Goal: Obtain resource: Download file/media

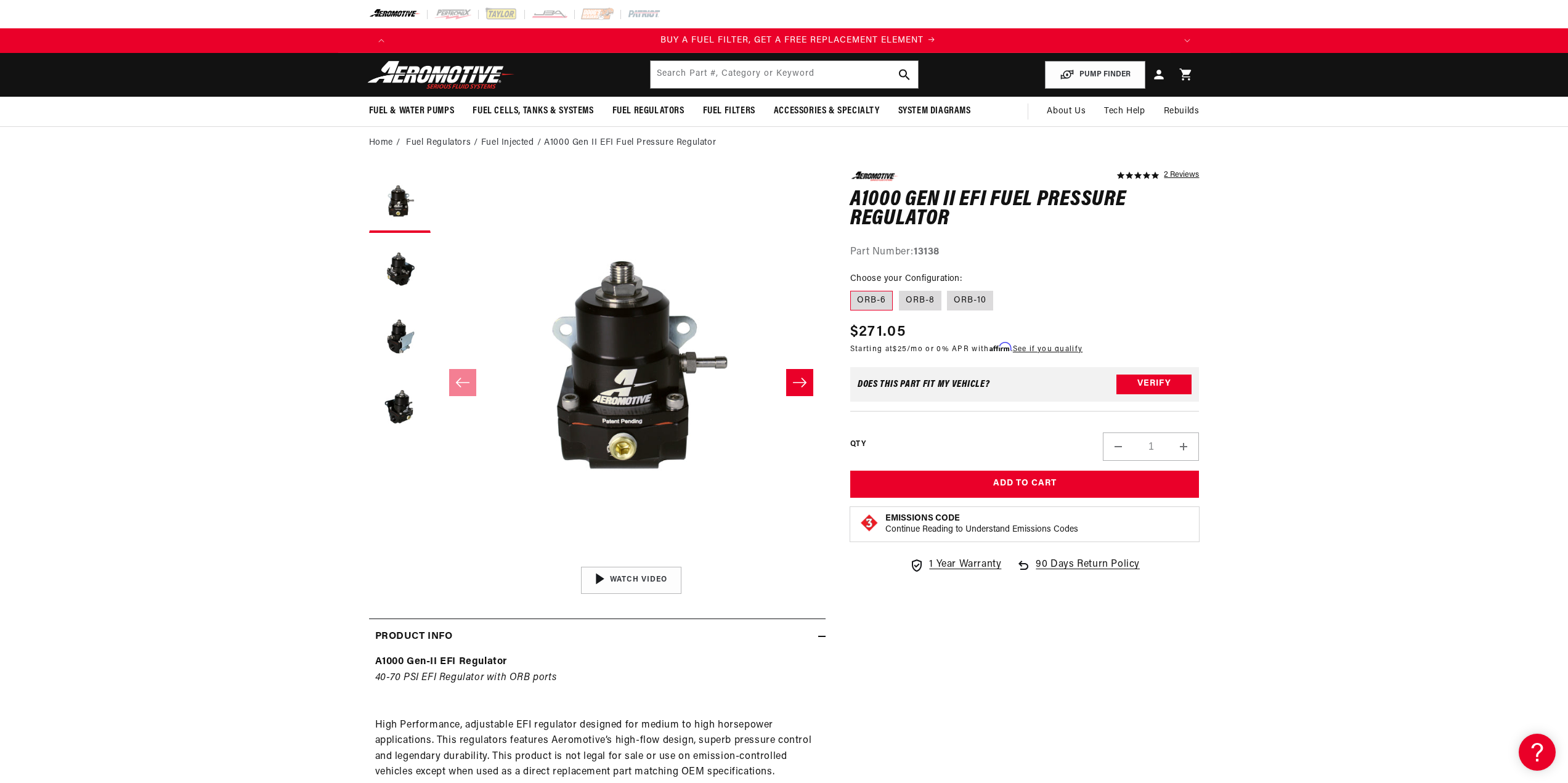
scroll to position [0, 781]
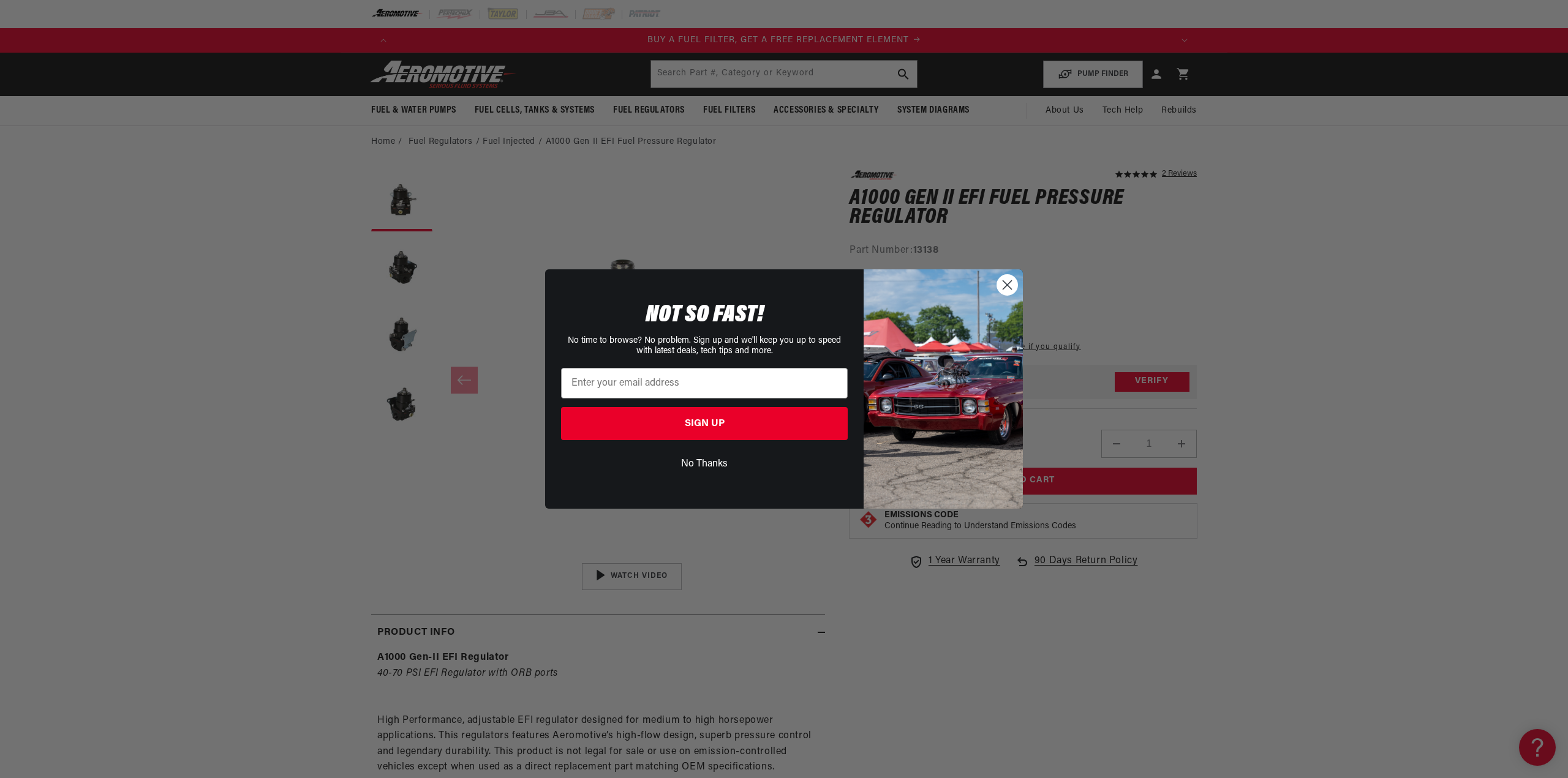
click at [1004, 286] on circle "Close dialog" at bounding box center [1007, 284] width 21 height 21
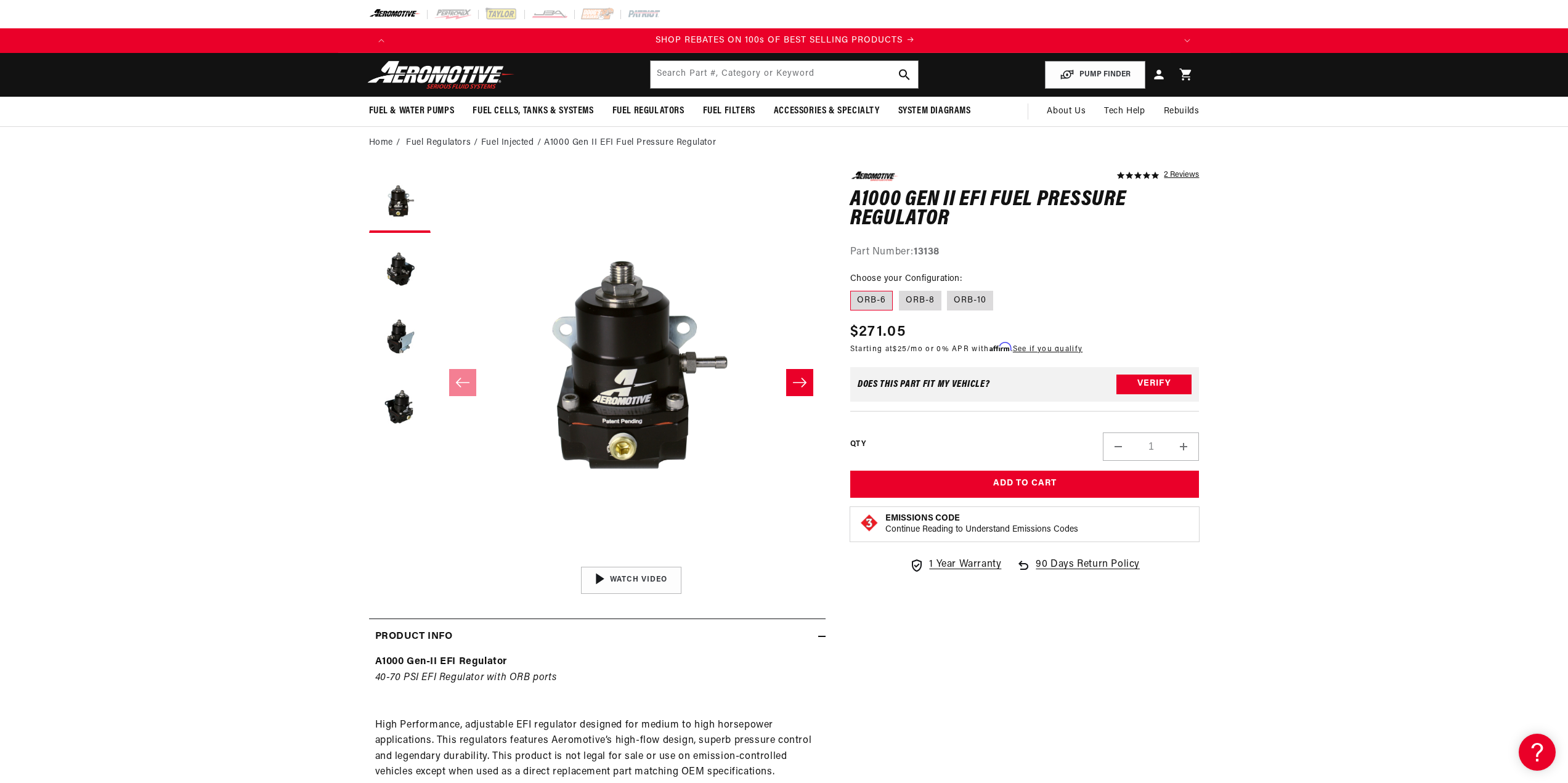
scroll to position [0, 2344]
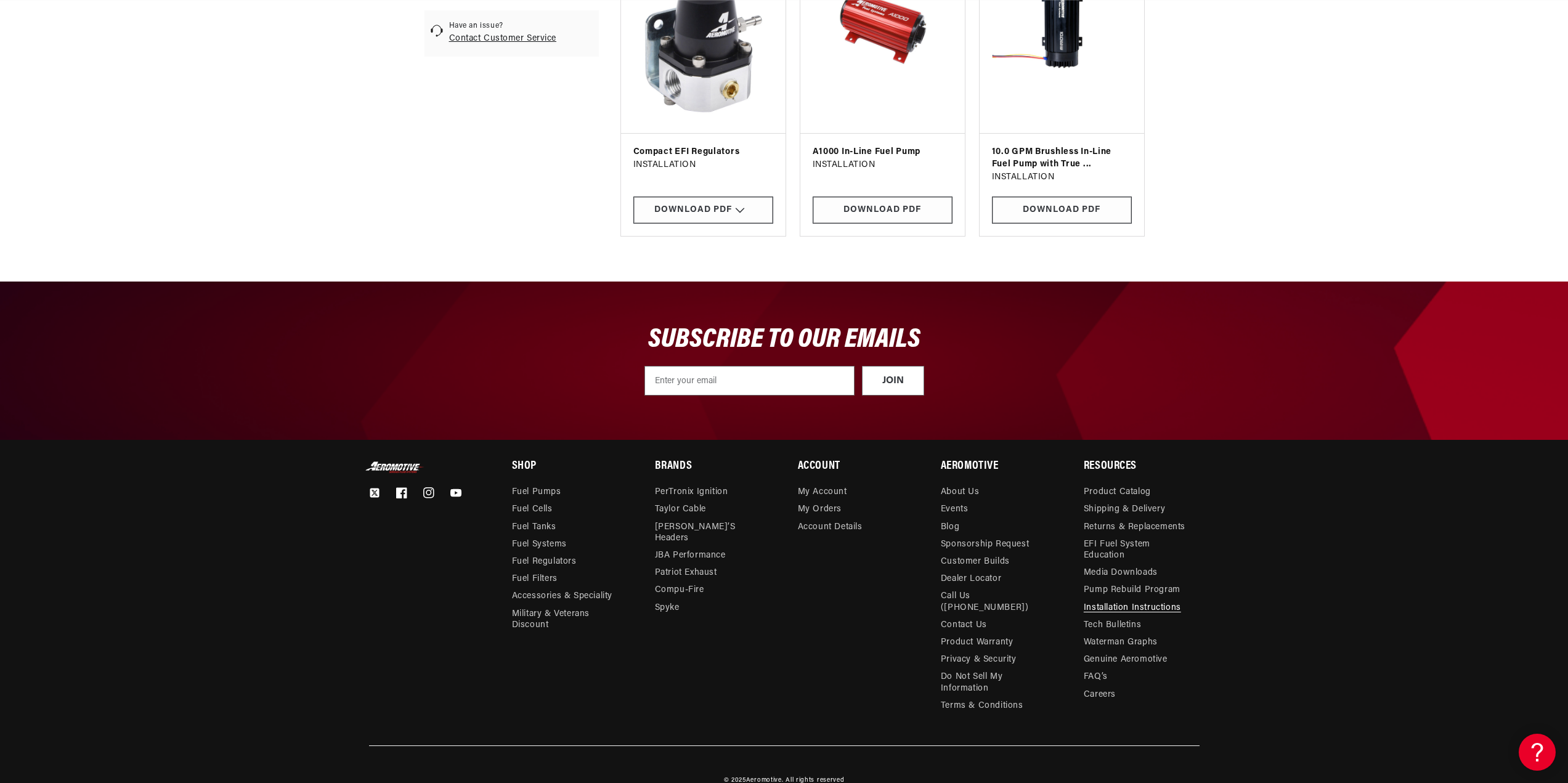
scroll to position [0, 1563]
click at [664, 223] on div "Download PDF" at bounding box center [703, 211] width 140 height 28
click at [644, 168] on link "13136" at bounding box center [703, 173] width 124 height 26
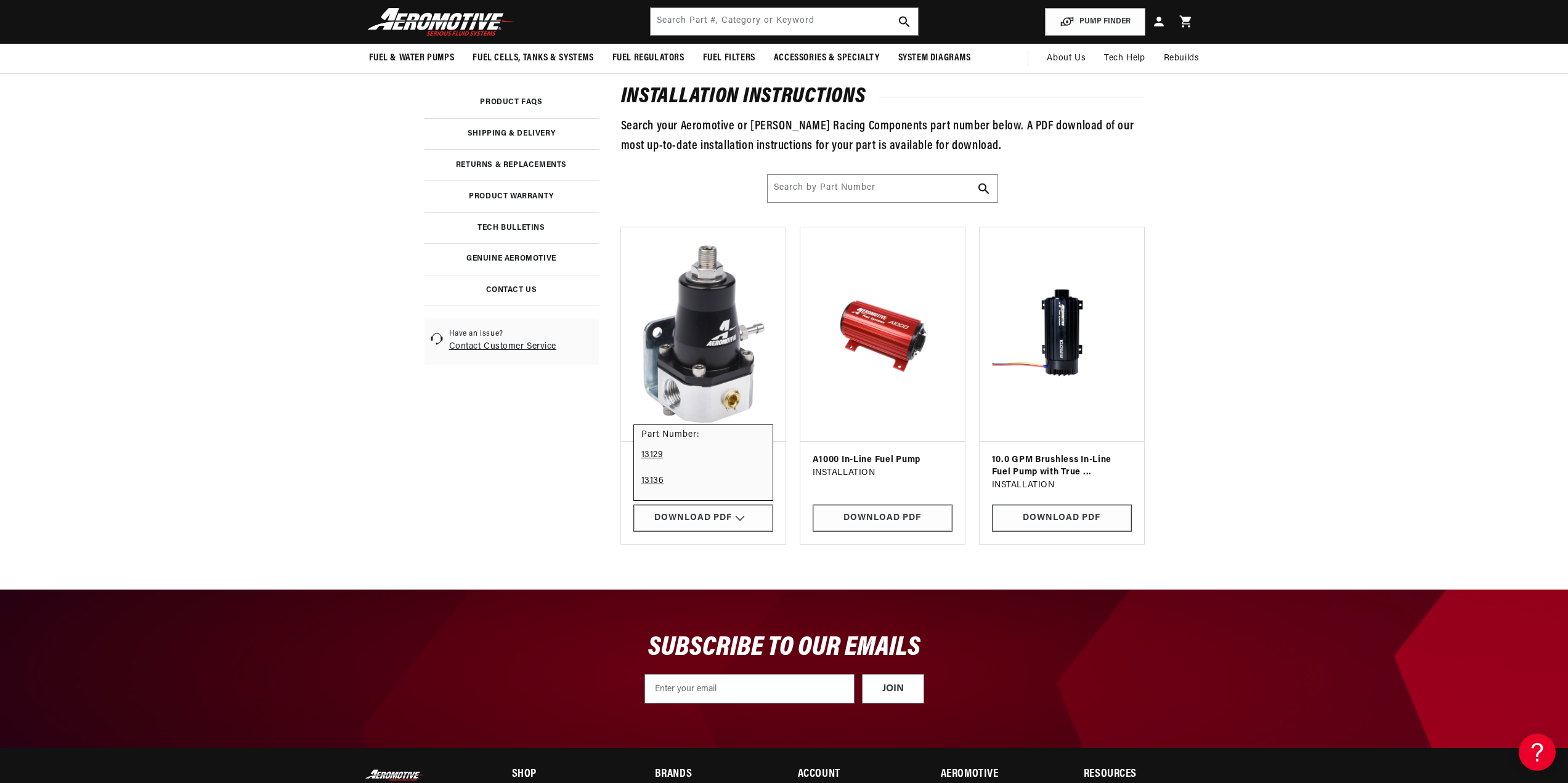
scroll to position [0, 781]
click at [656, 454] on link "13129" at bounding box center [703, 455] width 124 height 26
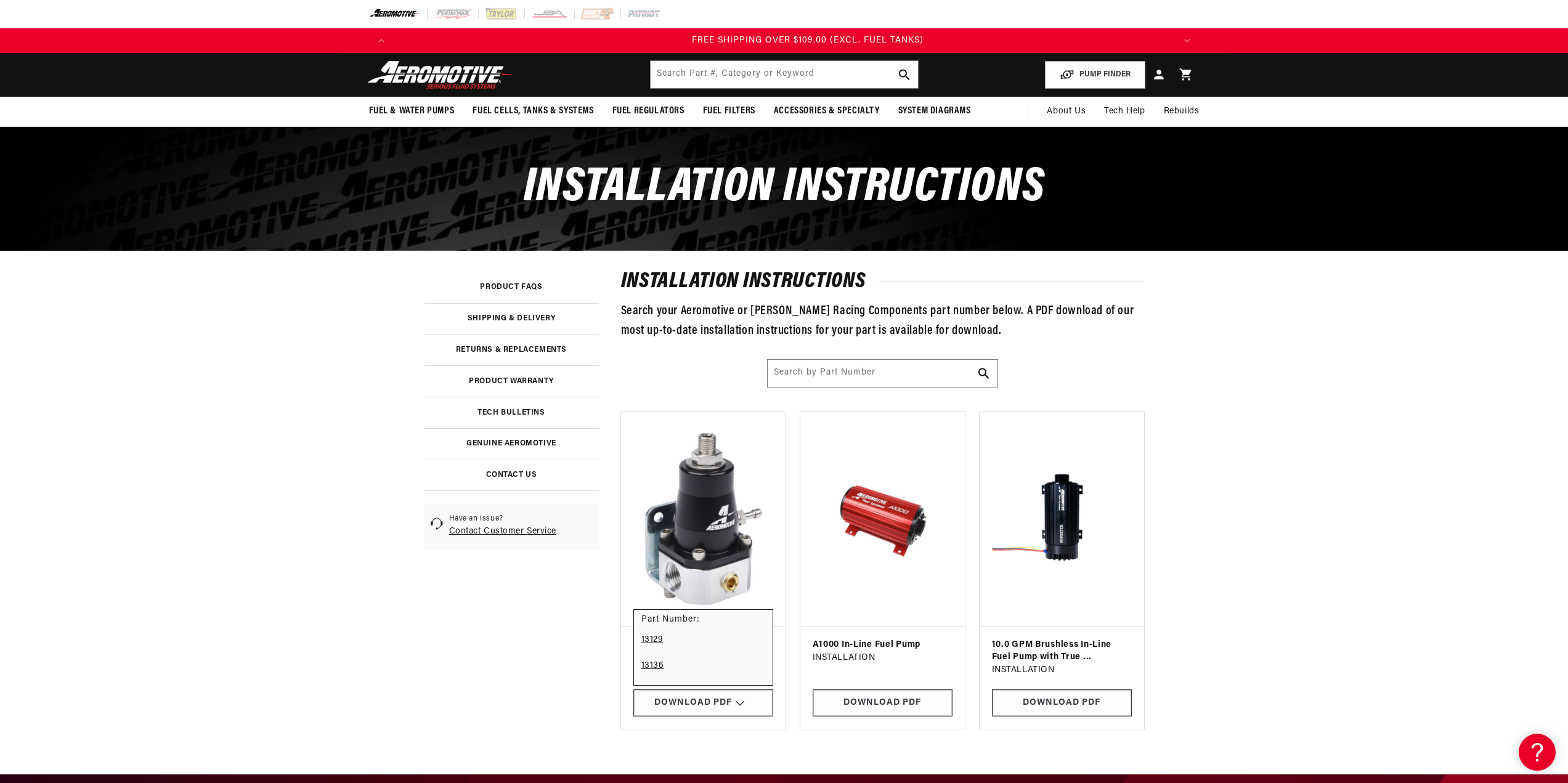
scroll to position [0, 2344]
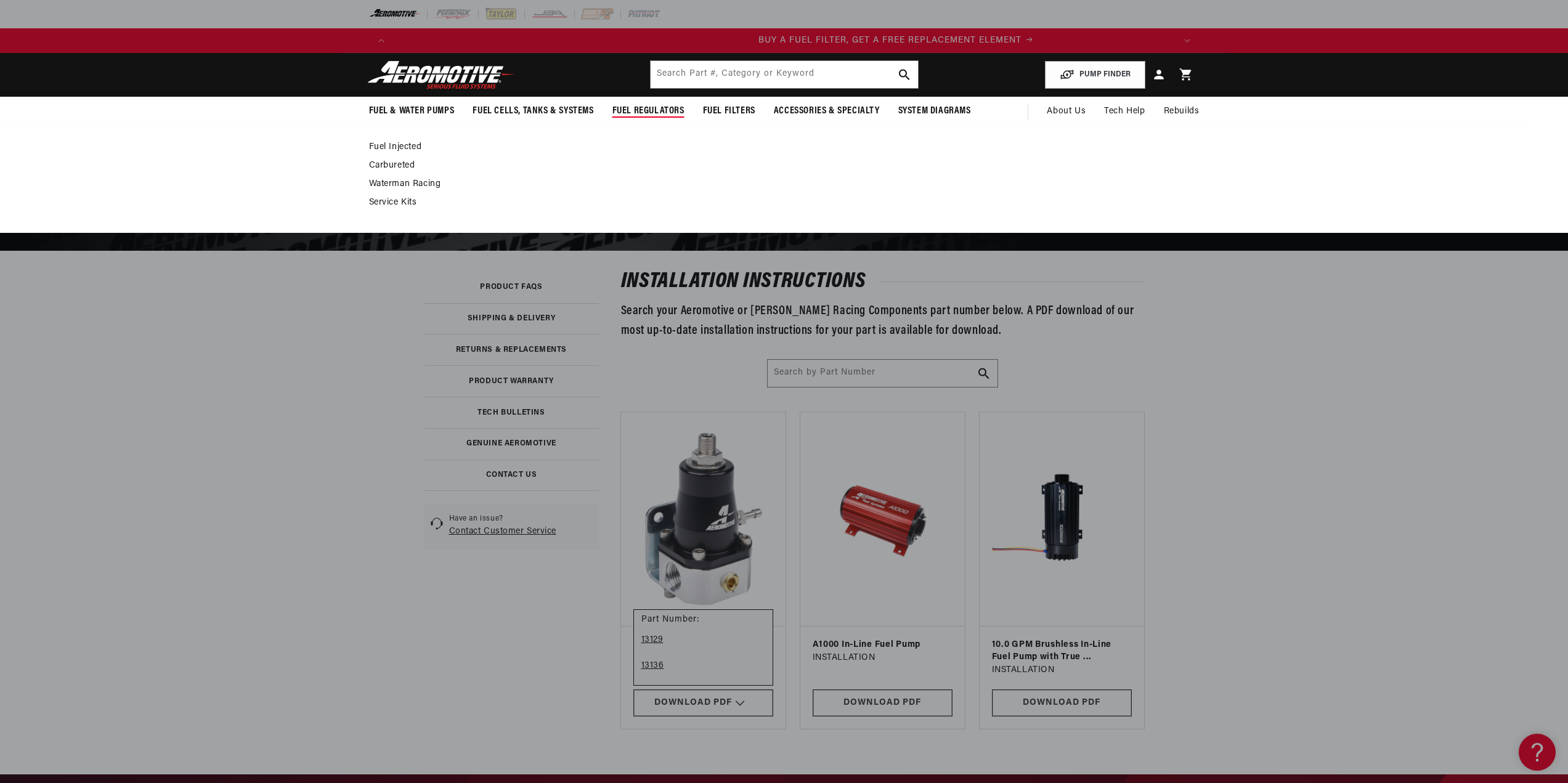
click at [392, 143] on link "Fuel Injected" at bounding box center [778, 147] width 818 height 11
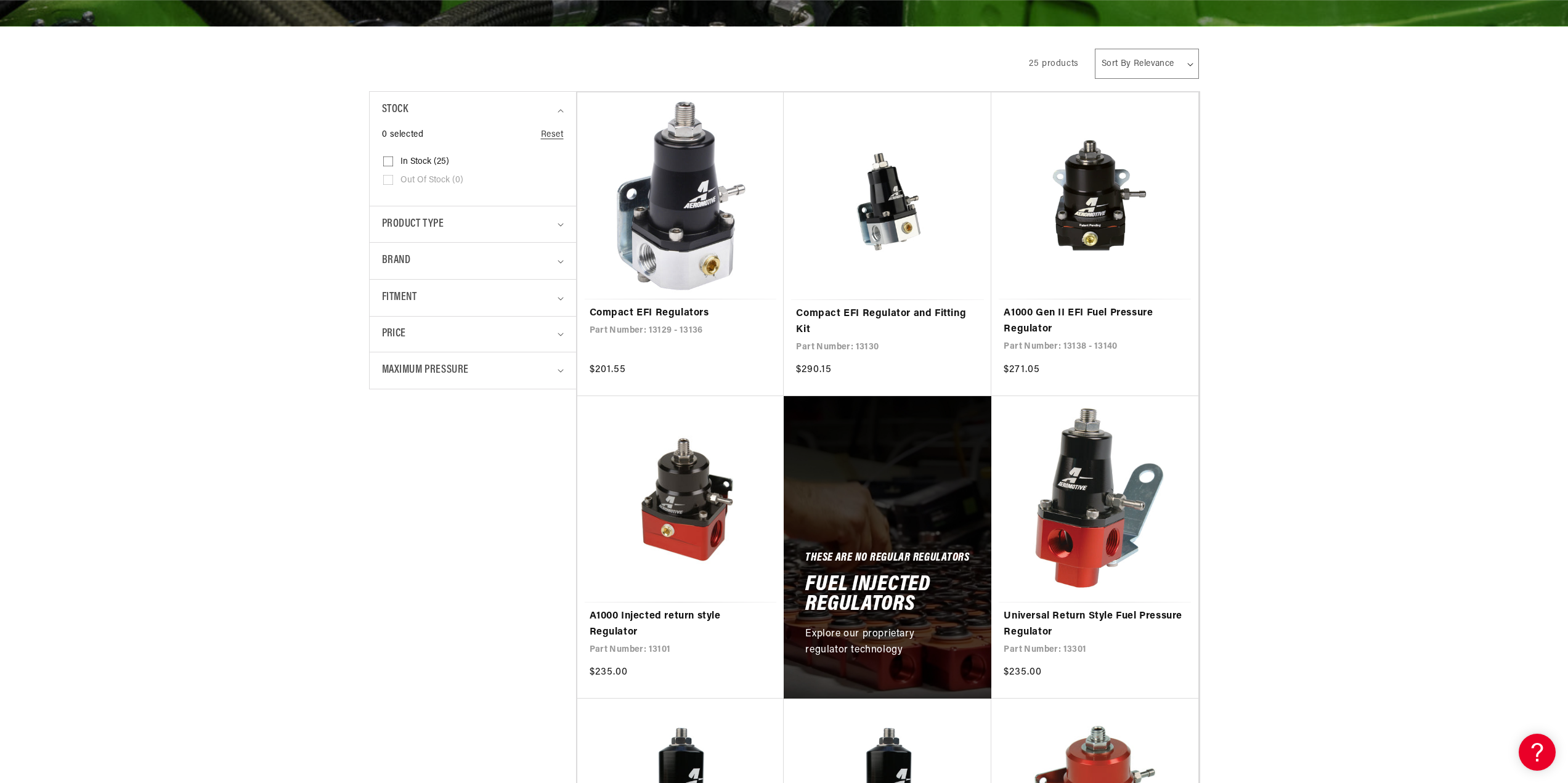
scroll to position [0, 2344]
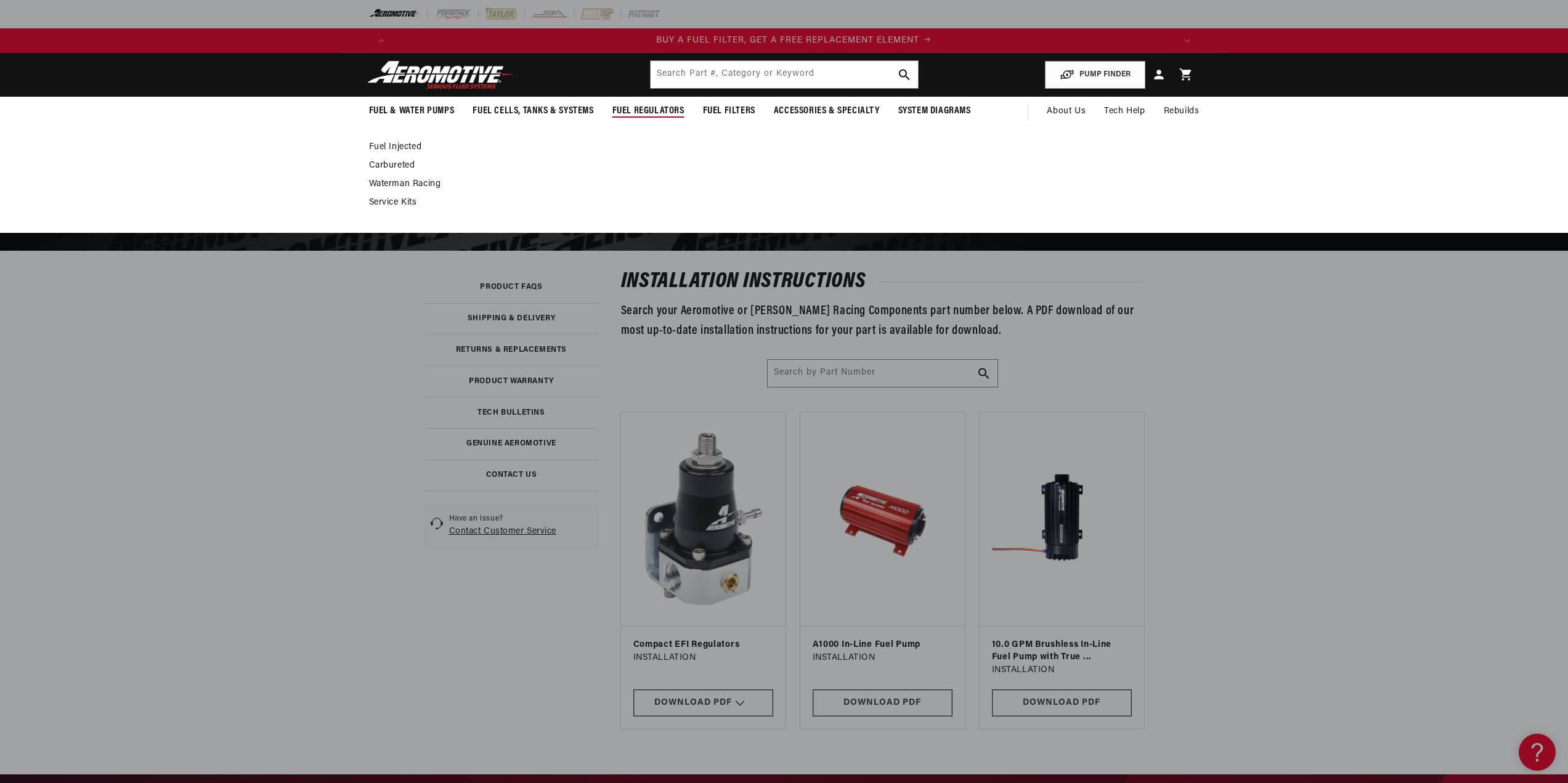
click at [403, 166] on link "Carbureted" at bounding box center [778, 165] width 818 height 11
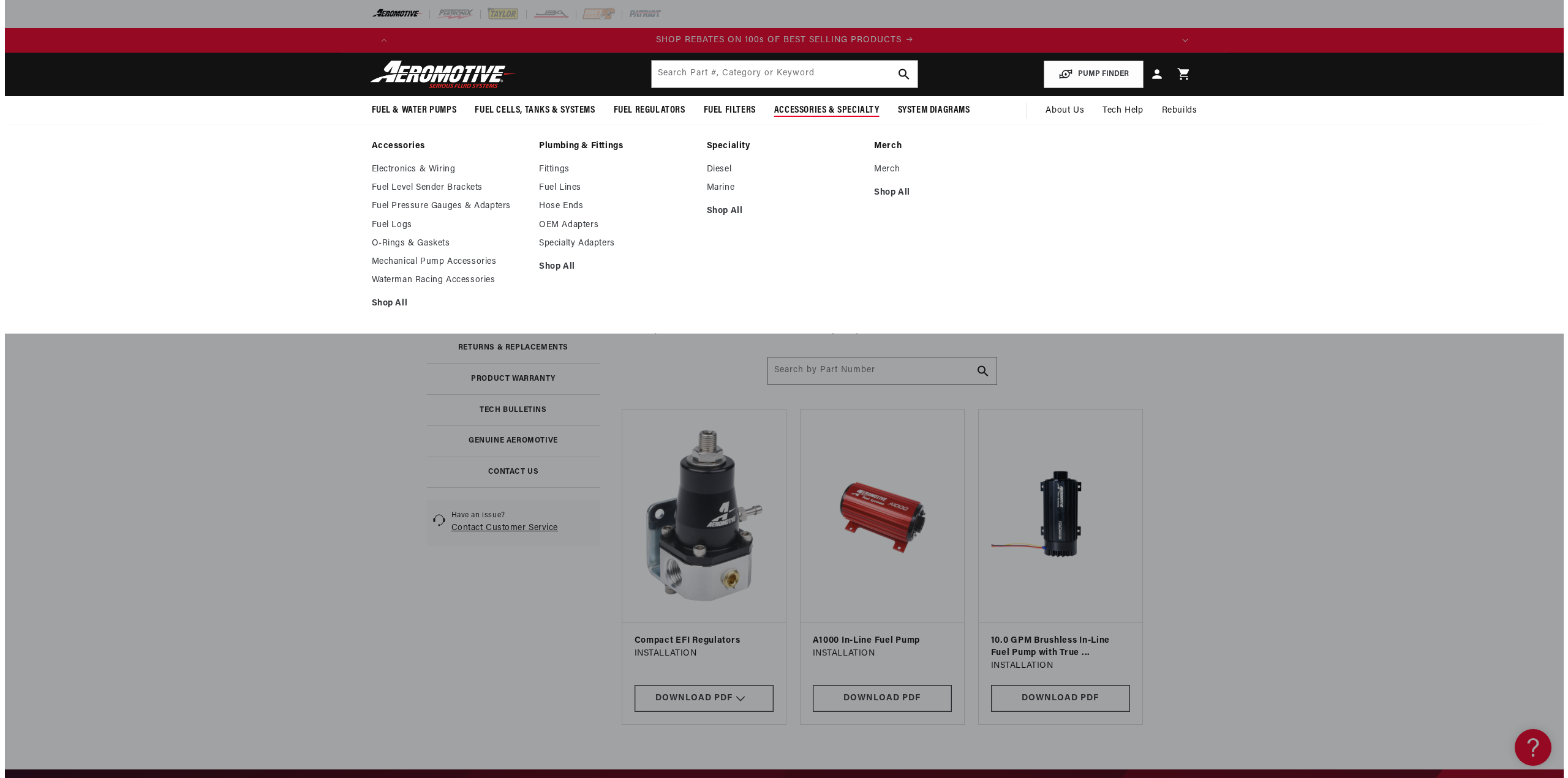
scroll to position [0, 1553]
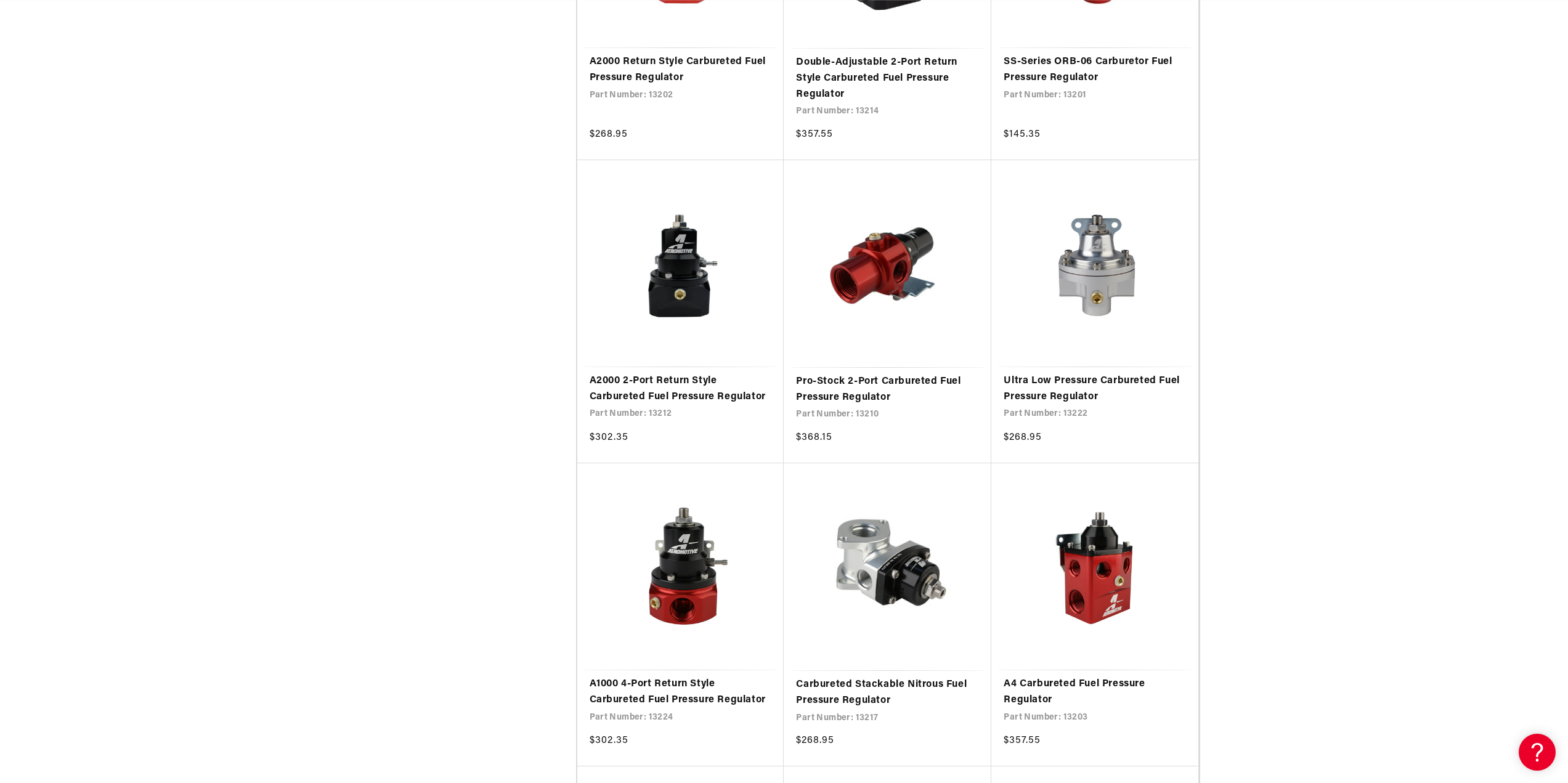
scroll to position [0, 781]
